Goal: Task Accomplishment & Management: Manage account settings

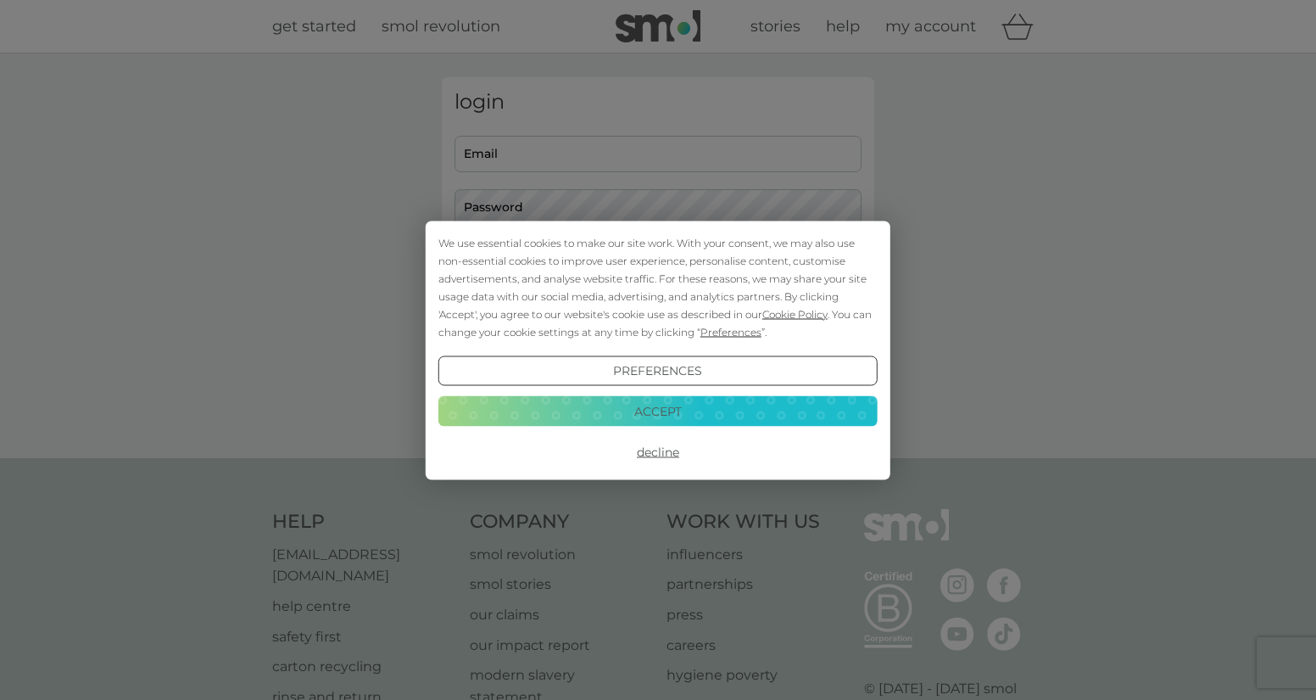
click at [689, 409] on button "Accept" at bounding box center [657, 411] width 439 height 31
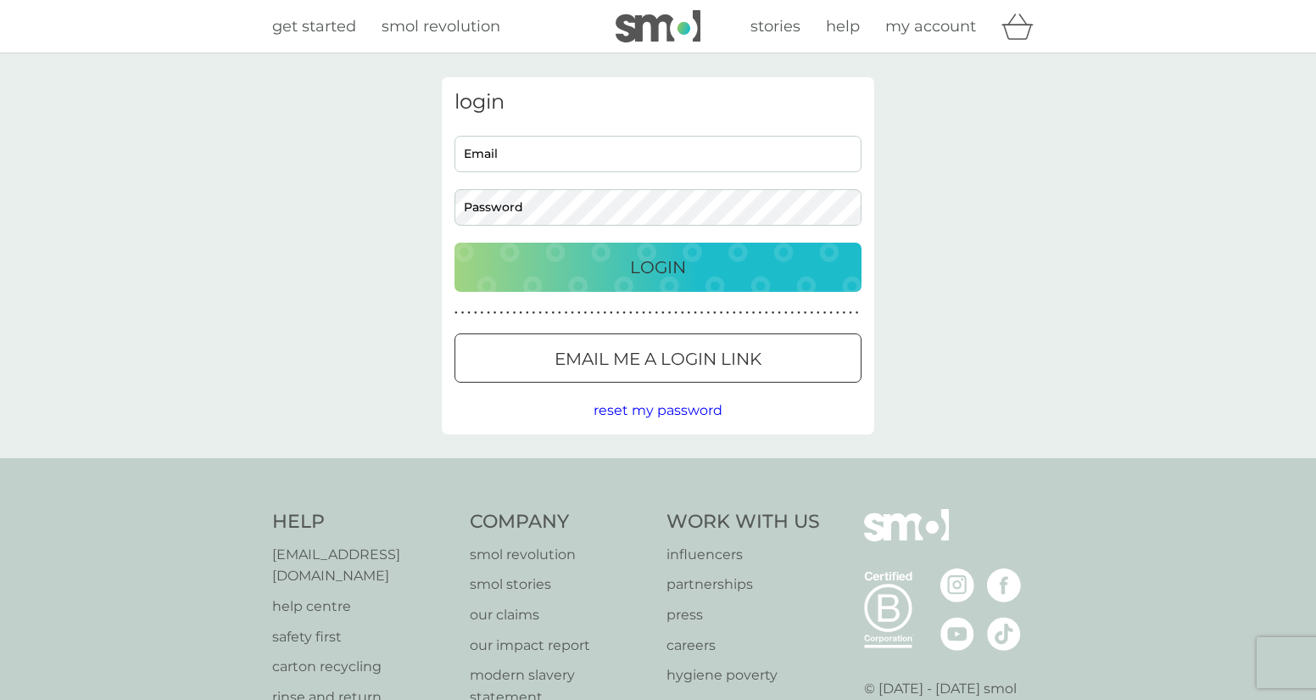
click at [650, 155] on input "Email" at bounding box center [658, 154] width 407 height 36
type input "[EMAIL_ADDRESS][DOMAIN_NAME]"
click at [455, 243] on button "Login" at bounding box center [658, 267] width 407 height 49
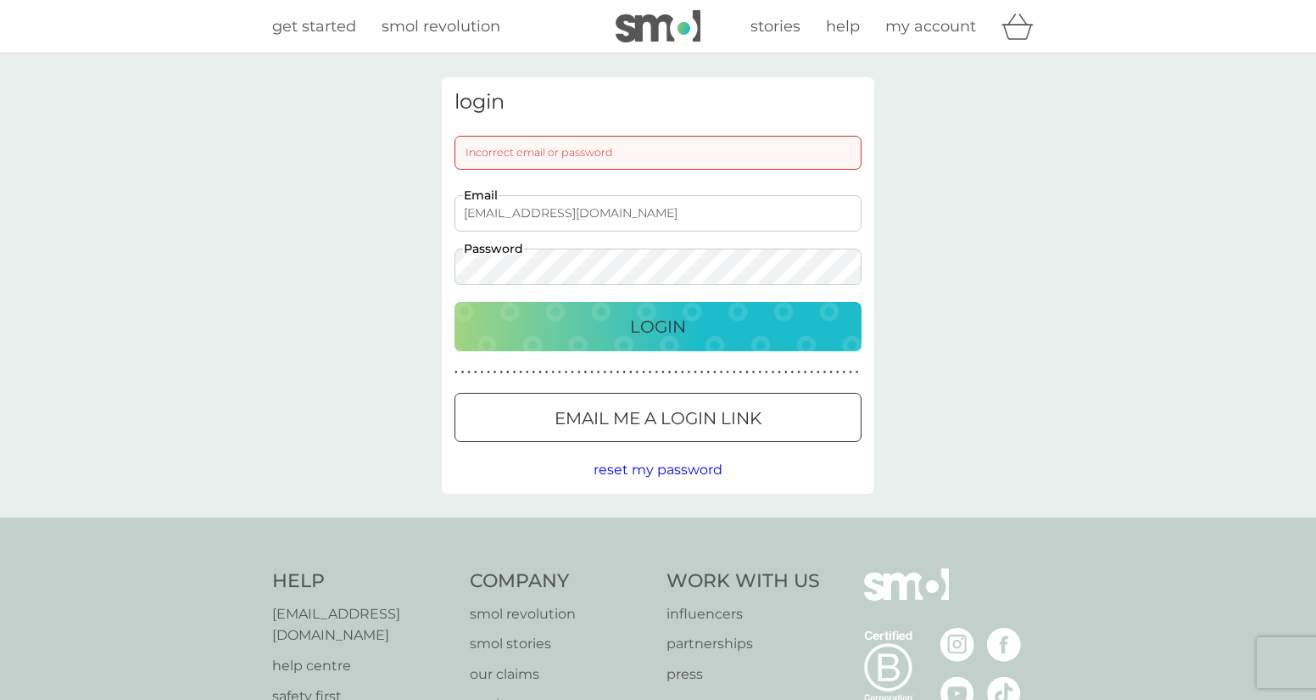
click at [455, 302] on button "Login" at bounding box center [658, 326] width 407 height 49
click at [424, 265] on div "login Incorrect email or password [EMAIL_ADDRESS][DOMAIN_NAME] Email Password L…" at bounding box center [658, 285] width 1316 height 464
click at [623, 333] on div "Login" at bounding box center [657, 326] width 373 height 27
click at [679, 415] on div at bounding box center [658, 419] width 61 height 18
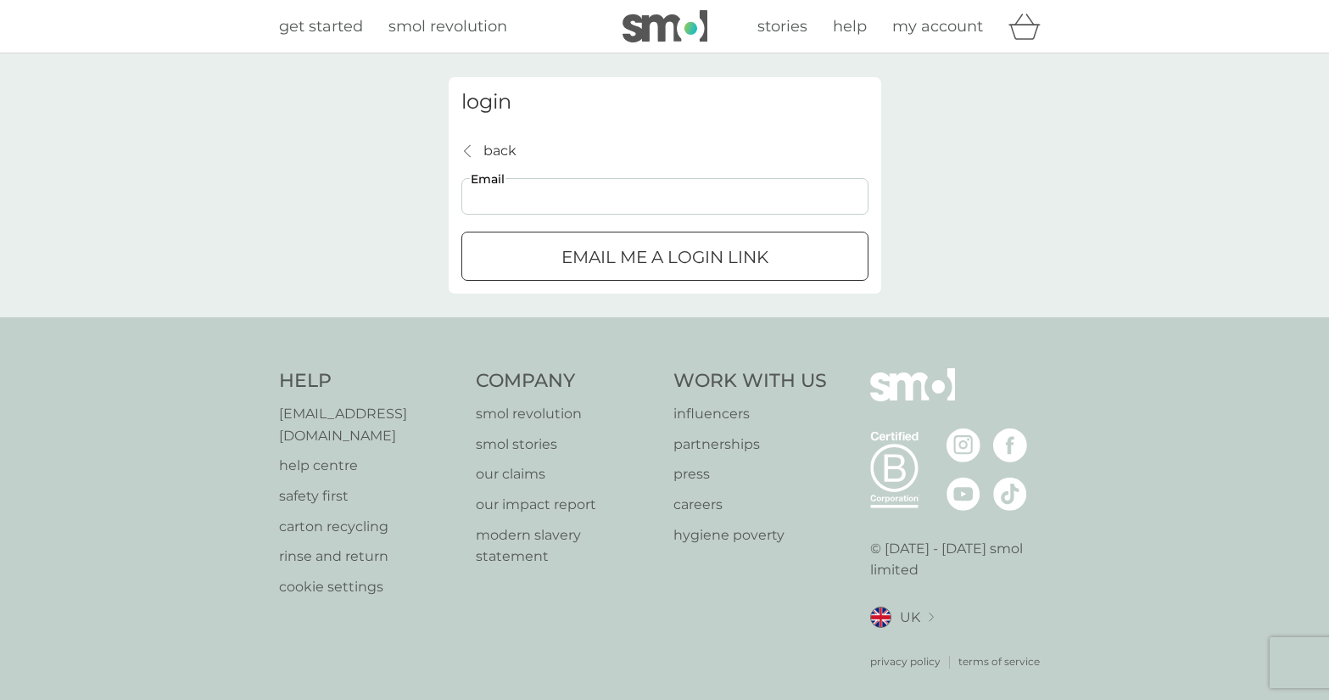
click at [580, 194] on input "Email" at bounding box center [664, 196] width 407 height 36
type input "[EMAIL_ADDRESS][DOMAIN_NAME]"
click at [672, 263] on div "submit" at bounding box center [664, 257] width 61 height 18
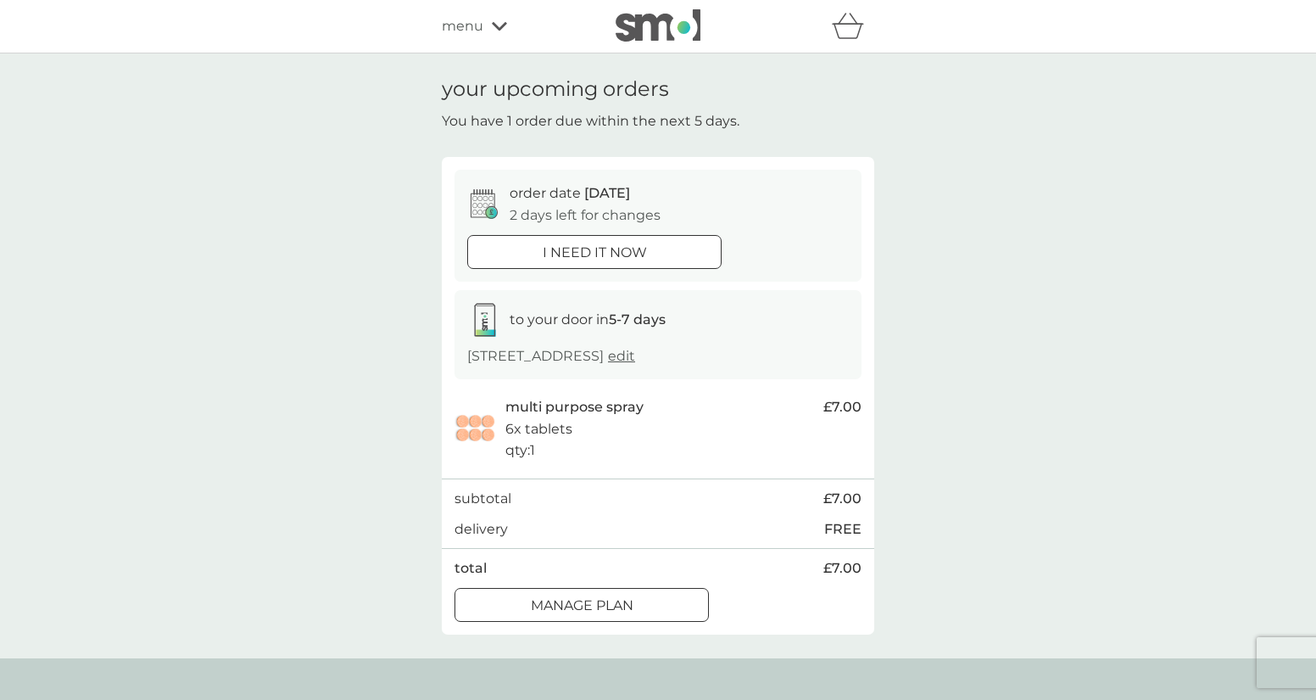
click at [595, 606] on div at bounding box center [581, 605] width 61 height 18
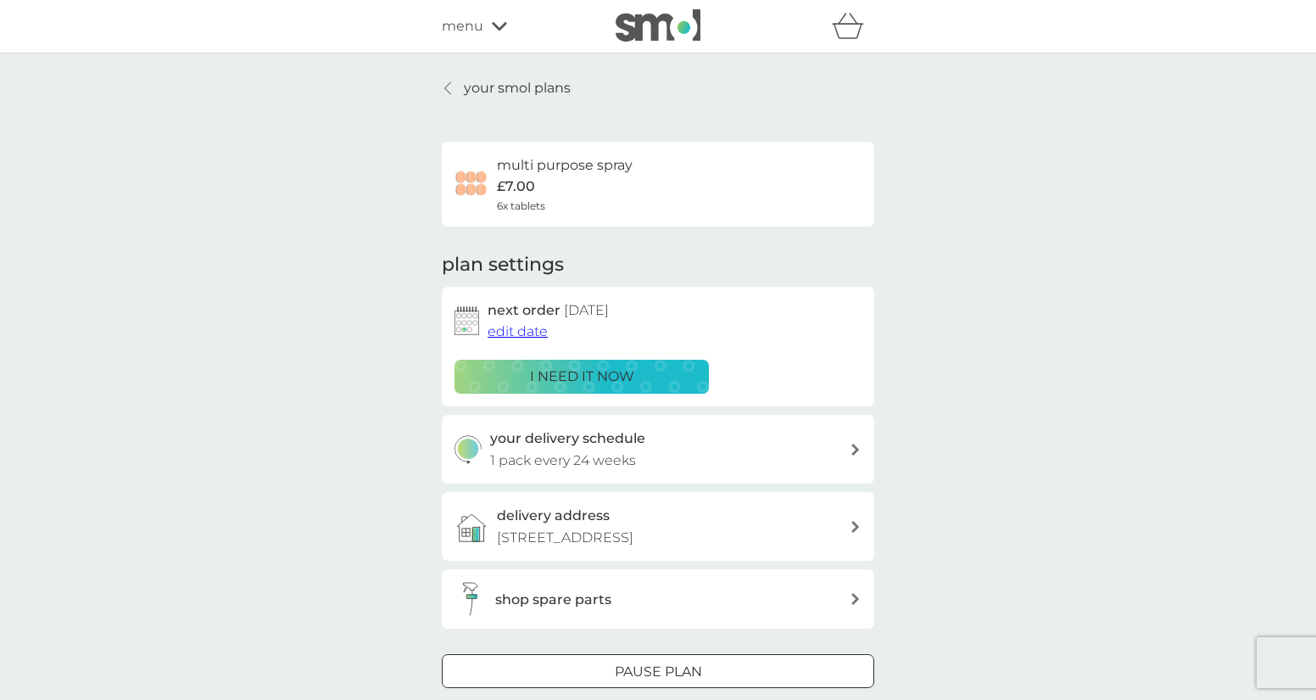
click at [522, 326] on span "edit date" at bounding box center [518, 331] width 60 height 16
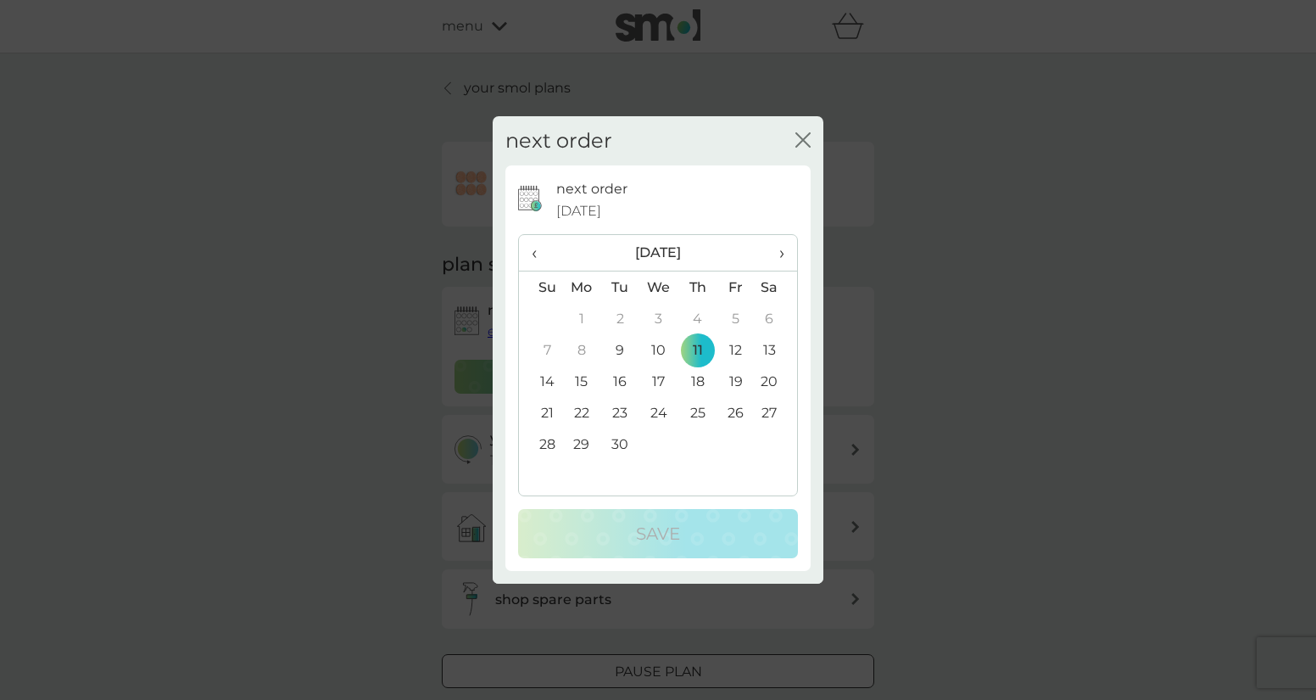
click at [783, 254] on span "›" at bounding box center [775, 253] width 17 height 36
click at [555, 437] on td "23" at bounding box center [540, 443] width 43 height 31
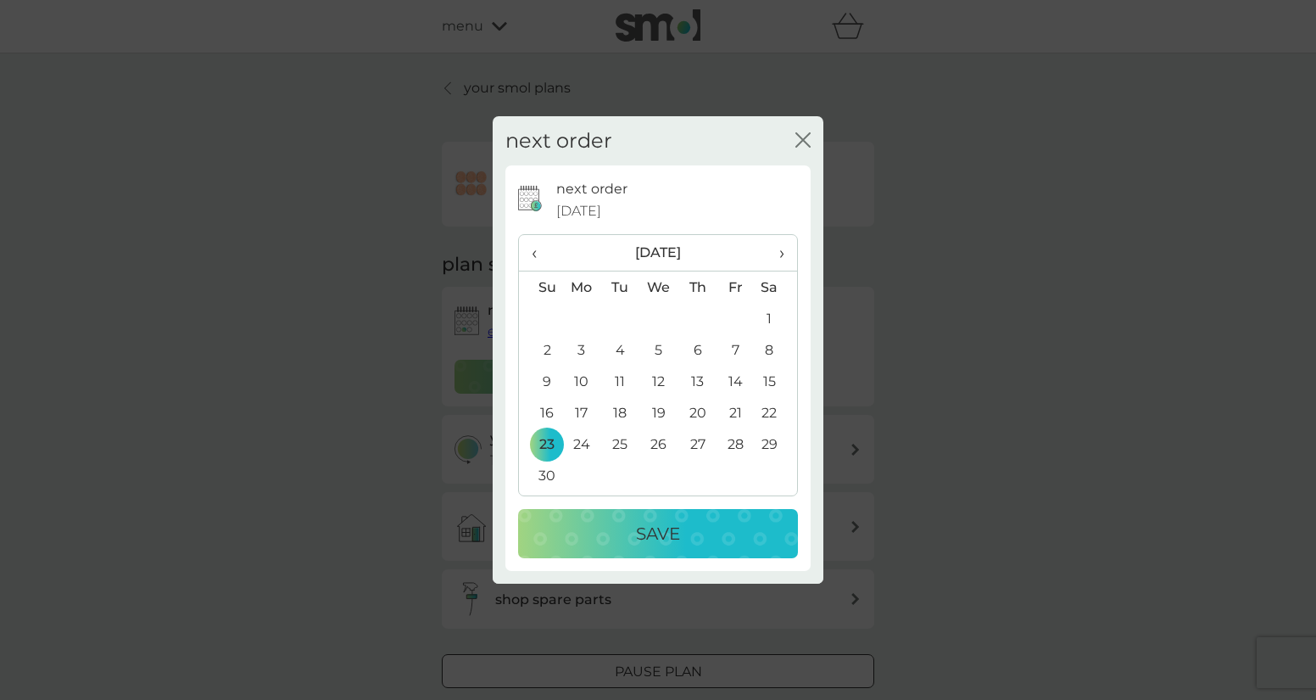
click at [646, 541] on p "Save" at bounding box center [658, 533] width 44 height 27
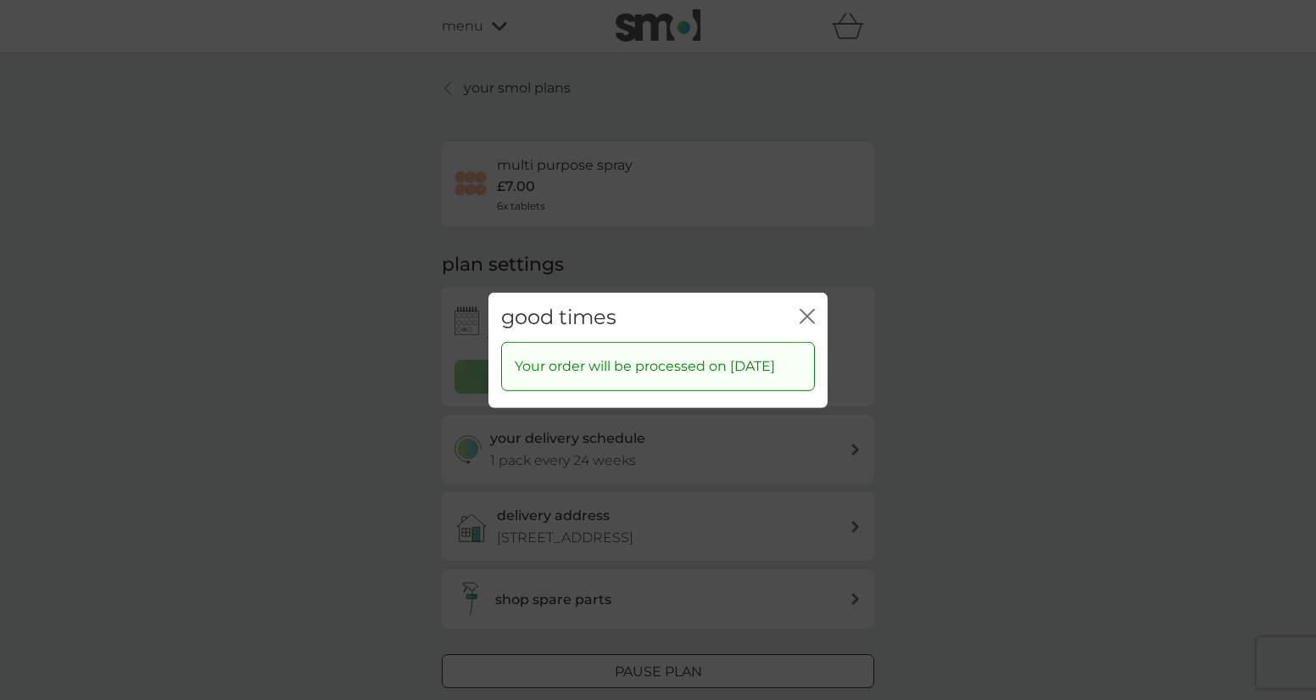
click at [809, 309] on icon "close" at bounding box center [810, 316] width 7 height 14
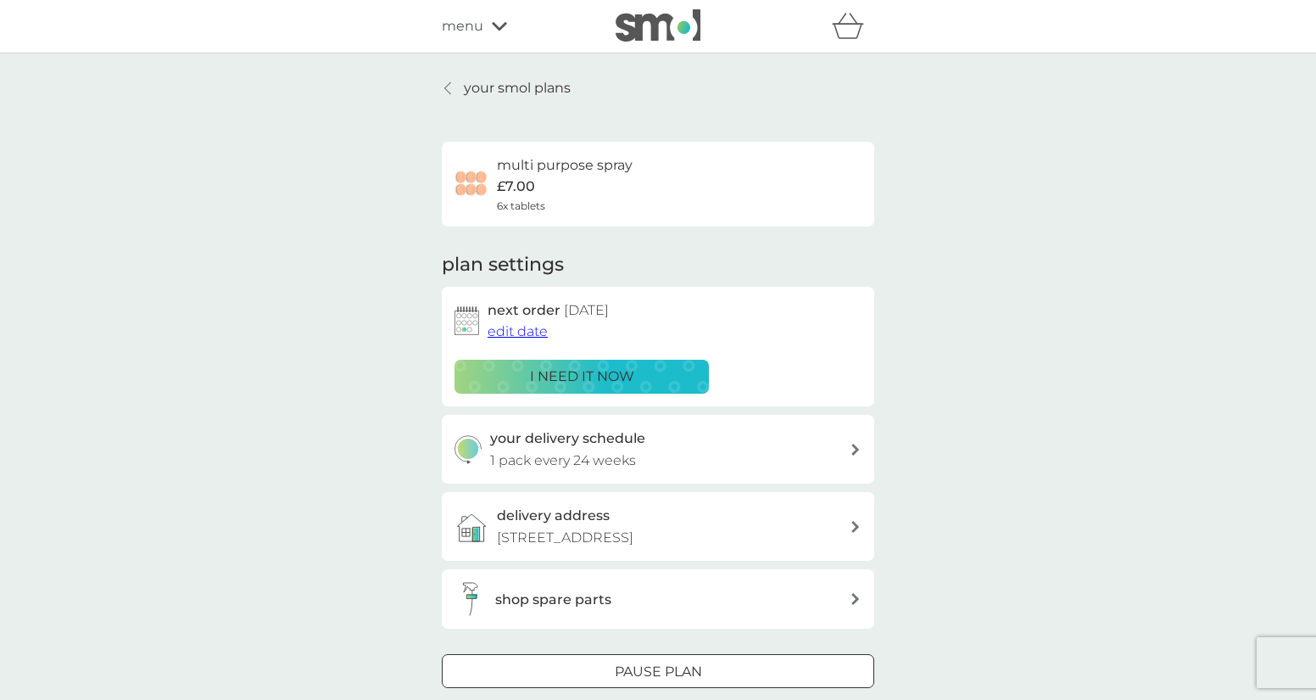
click at [460, 88] on link "your smol plans" at bounding box center [506, 88] width 129 height 22
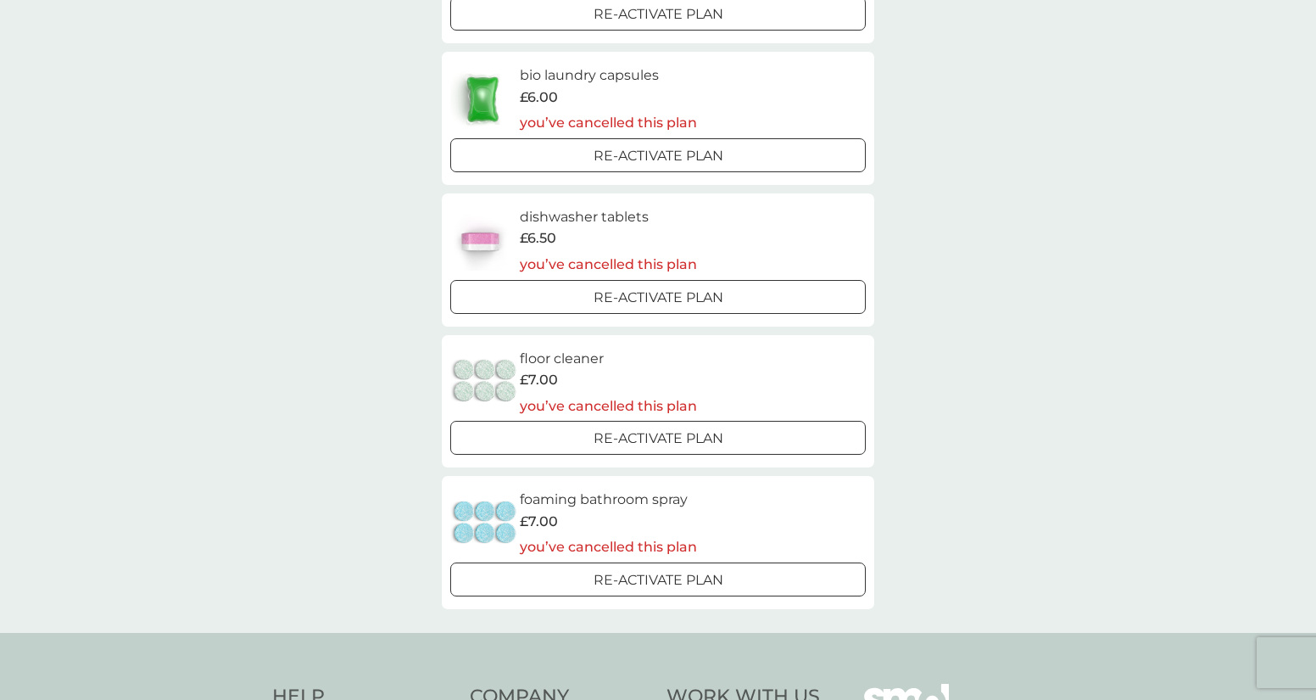
scroll to position [710, 0]
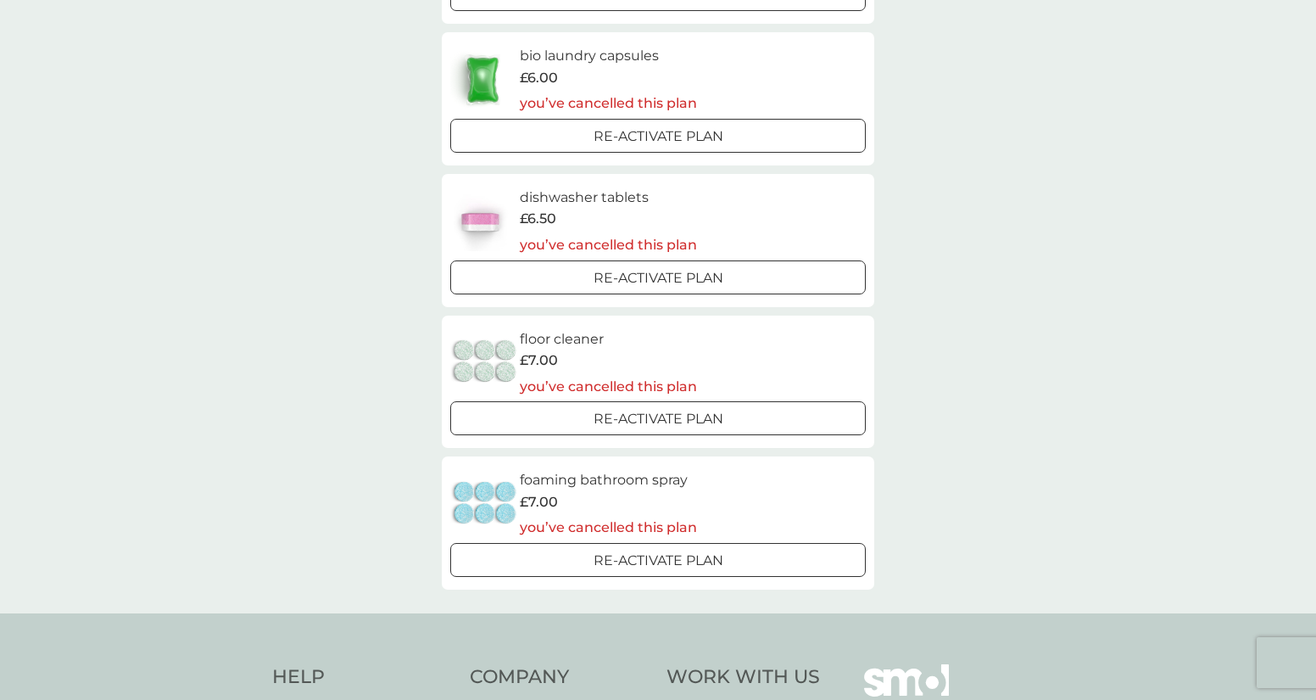
click at [537, 193] on h6 "dishwasher tablets" at bounding box center [608, 198] width 177 height 22
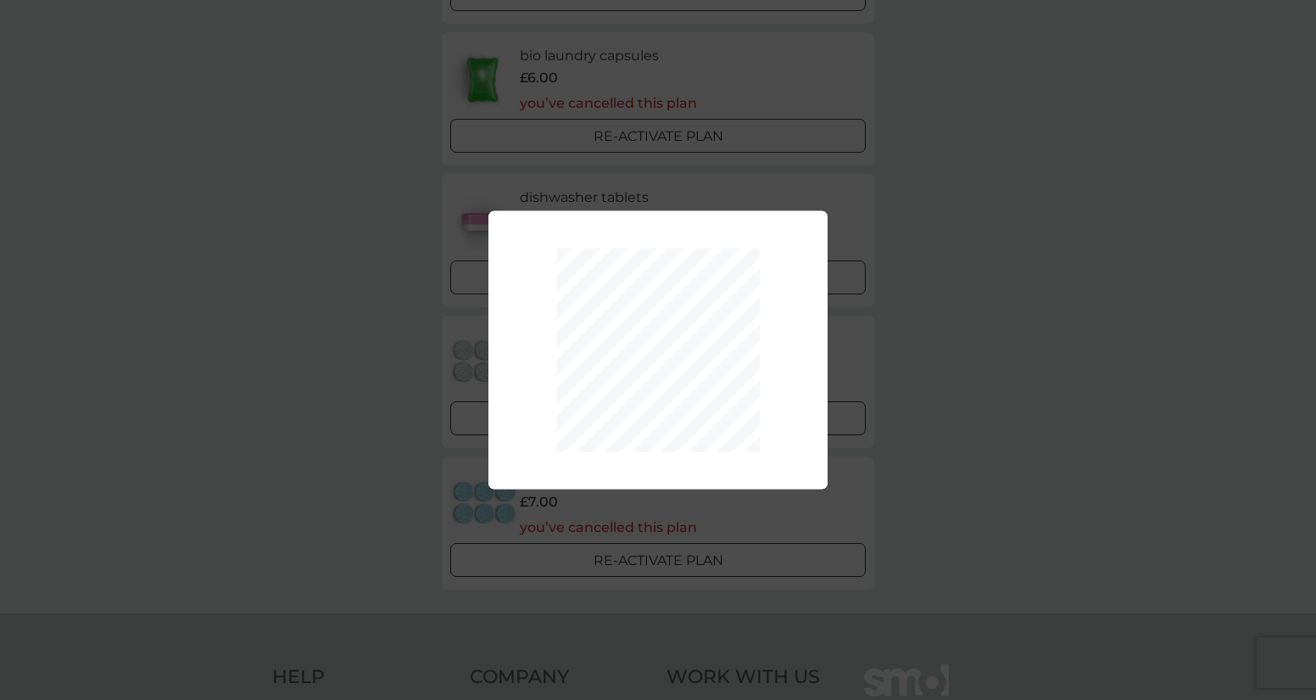
drag, startPoint x: 1070, startPoint y: 293, endPoint x: 1053, endPoint y: 267, distance: 30.6
click at [1071, 291] on div "Your plan has been re-activated." at bounding box center [658, 350] width 1316 height 700
